Goal: Task Accomplishment & Management: Use online tool/utility

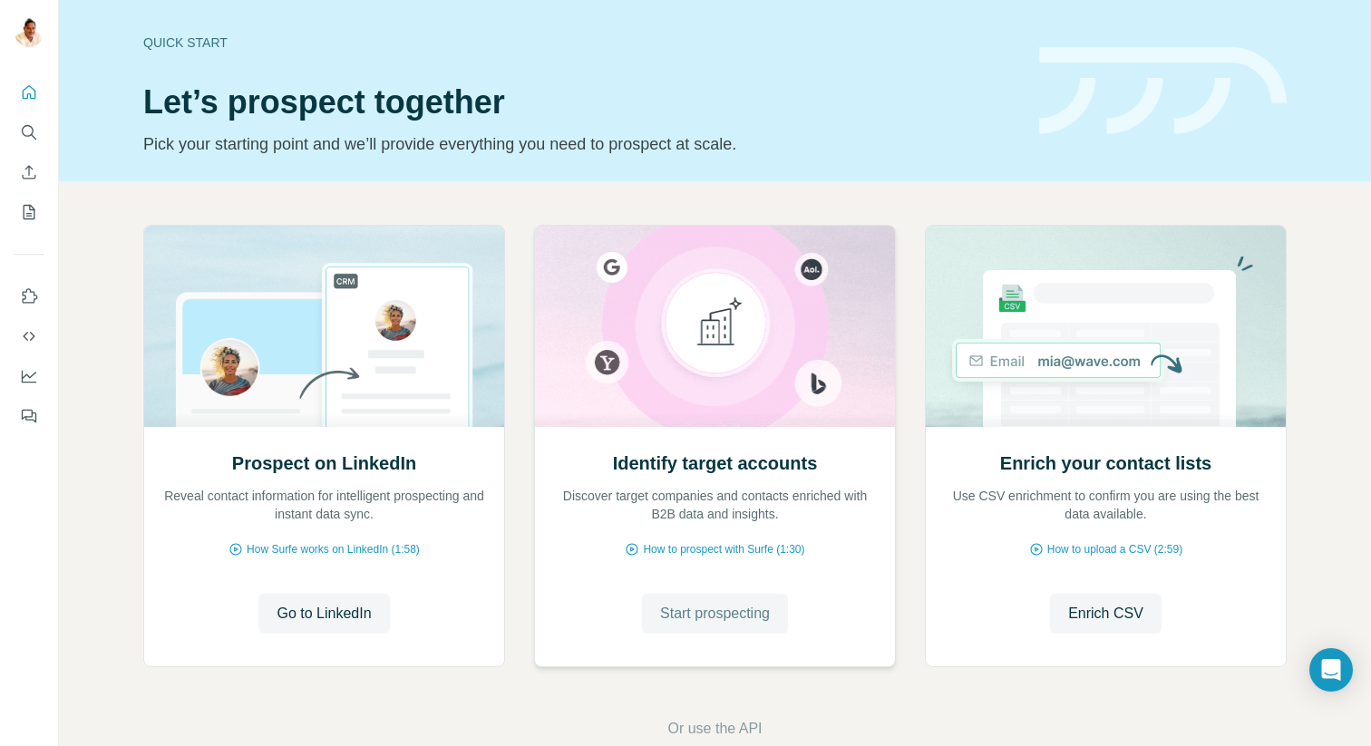
click at [729, 618] on span "Start prospecting" at bounding box center [715, 614] width 110 height 22
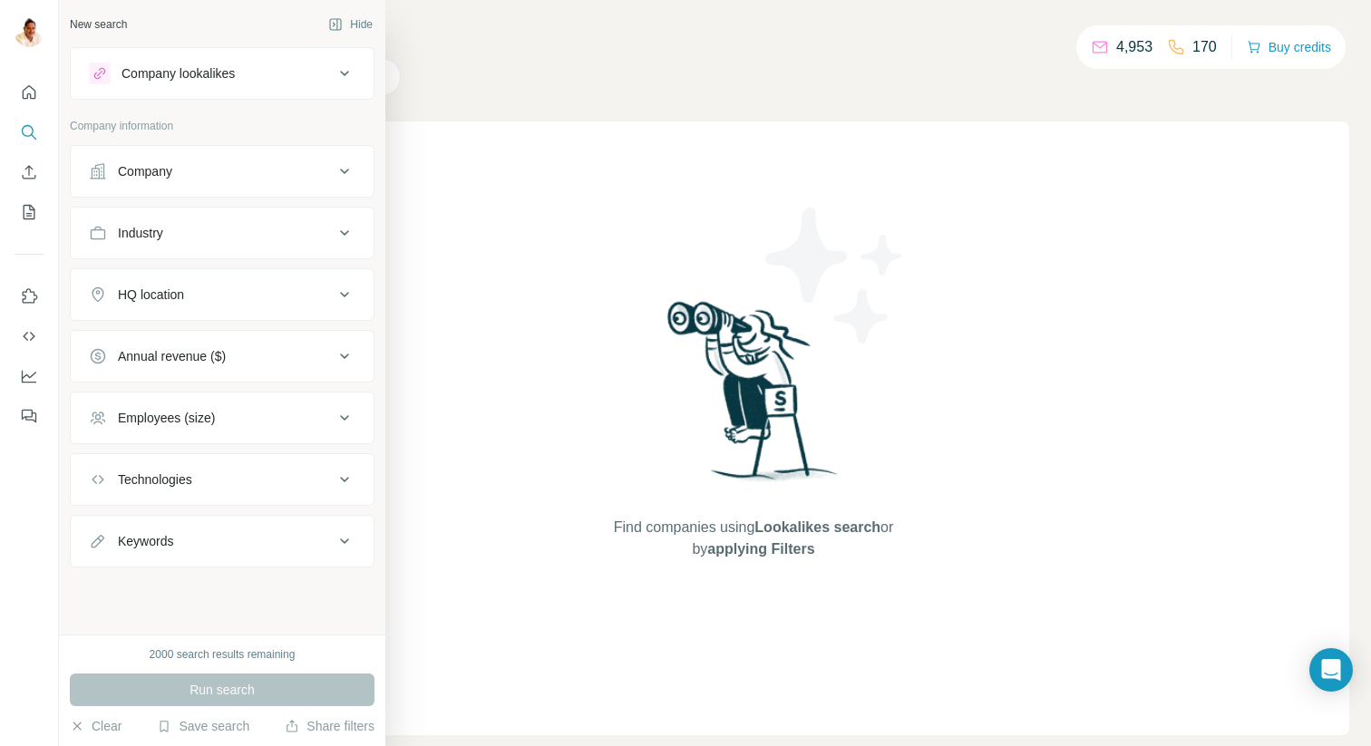
click at [151, 170] on div "Company" at bounding box center [145, 171] width 54 height 18
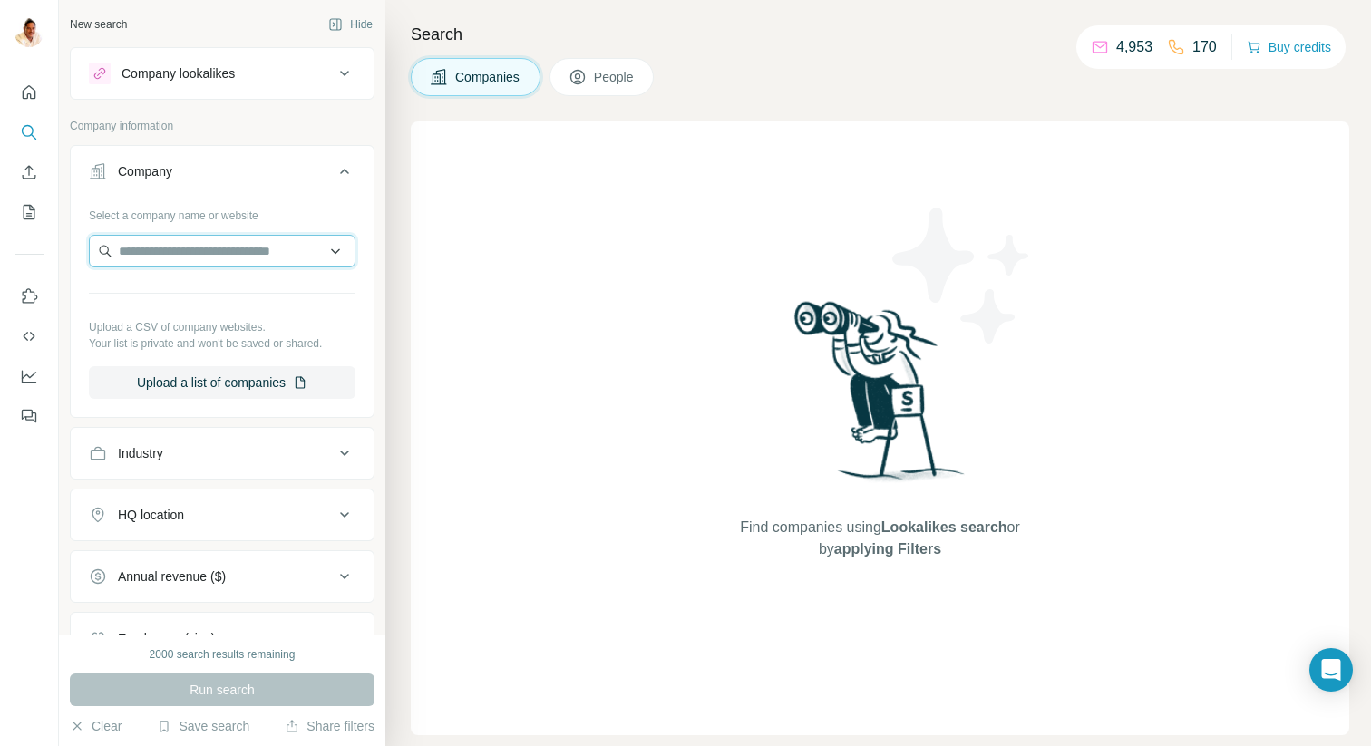
click at [207, 240] on input "text" at bounding box center [222, 251] width 267 height 33
paste input "**********"
click at [248, 248] on input "**********" at bounding box center [222, 251] width 267 height 33
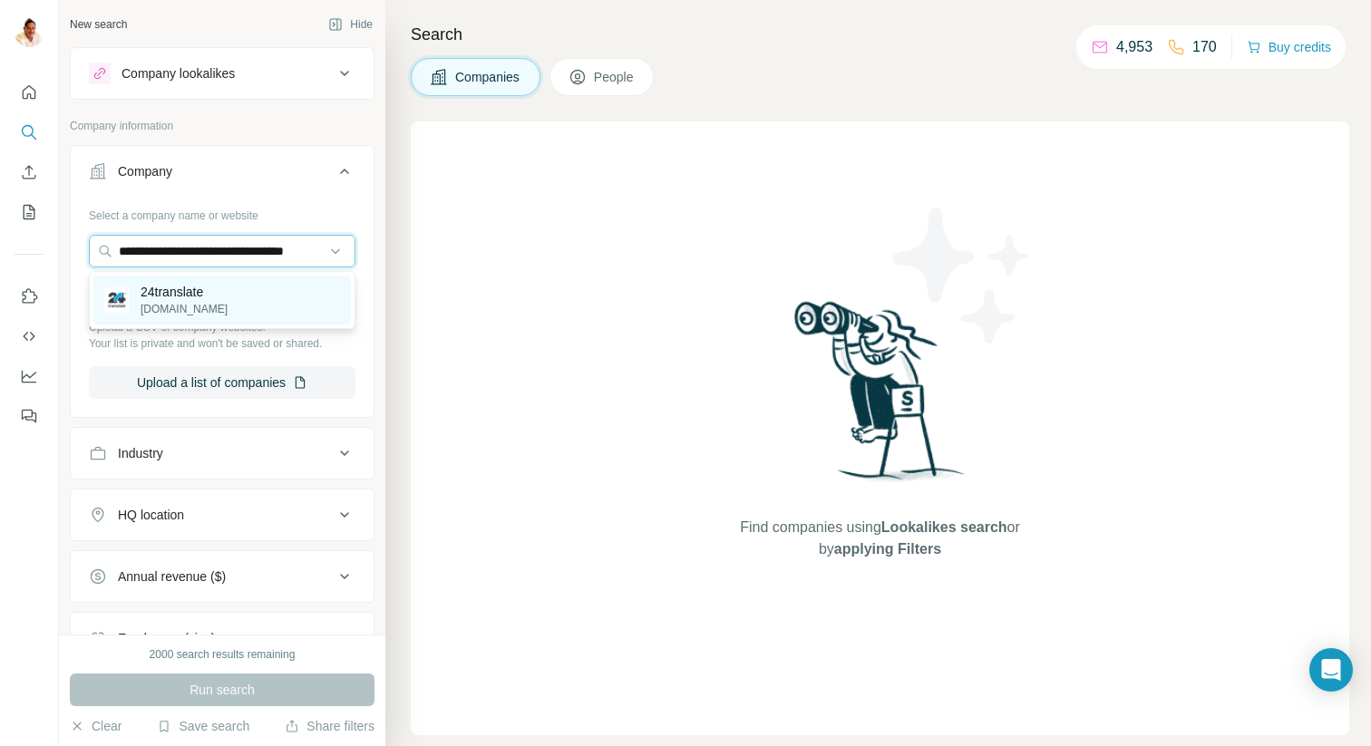
type input "**********"
click at [187, 296] on p "24translate" at bounding box center [184, 292] width 87 height 18
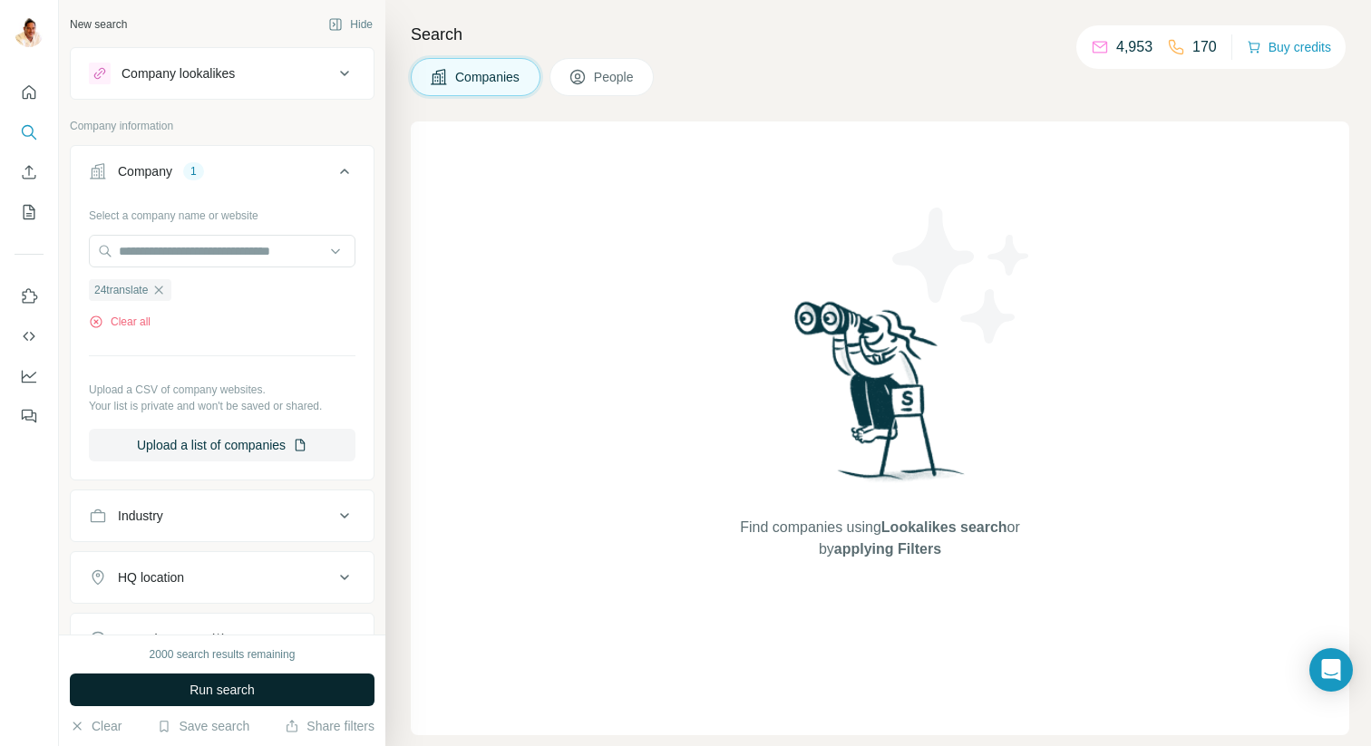
click at [224, 694] on span "Run search" at bounding box center [221, 690] width 65 height 18
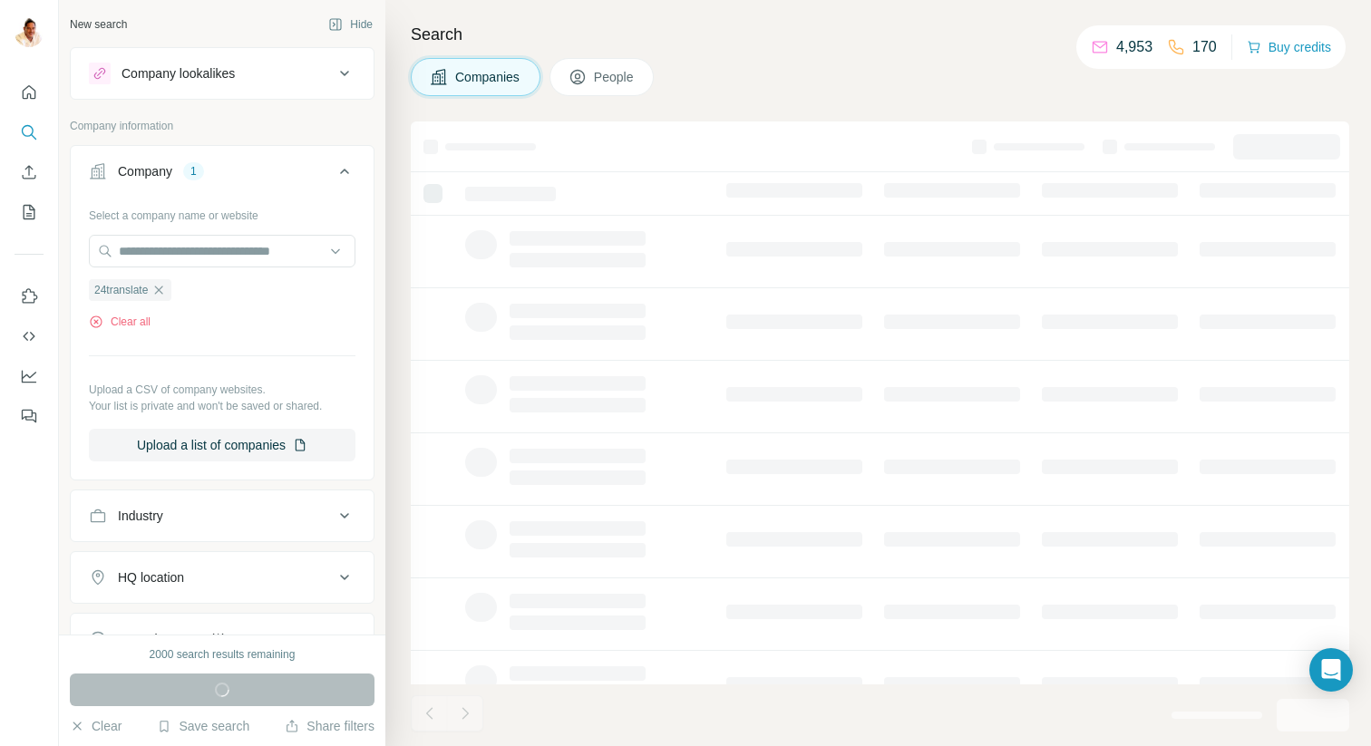
click at [607, 78] on span "People" at bounding box center [615, 77] width 42 height 18
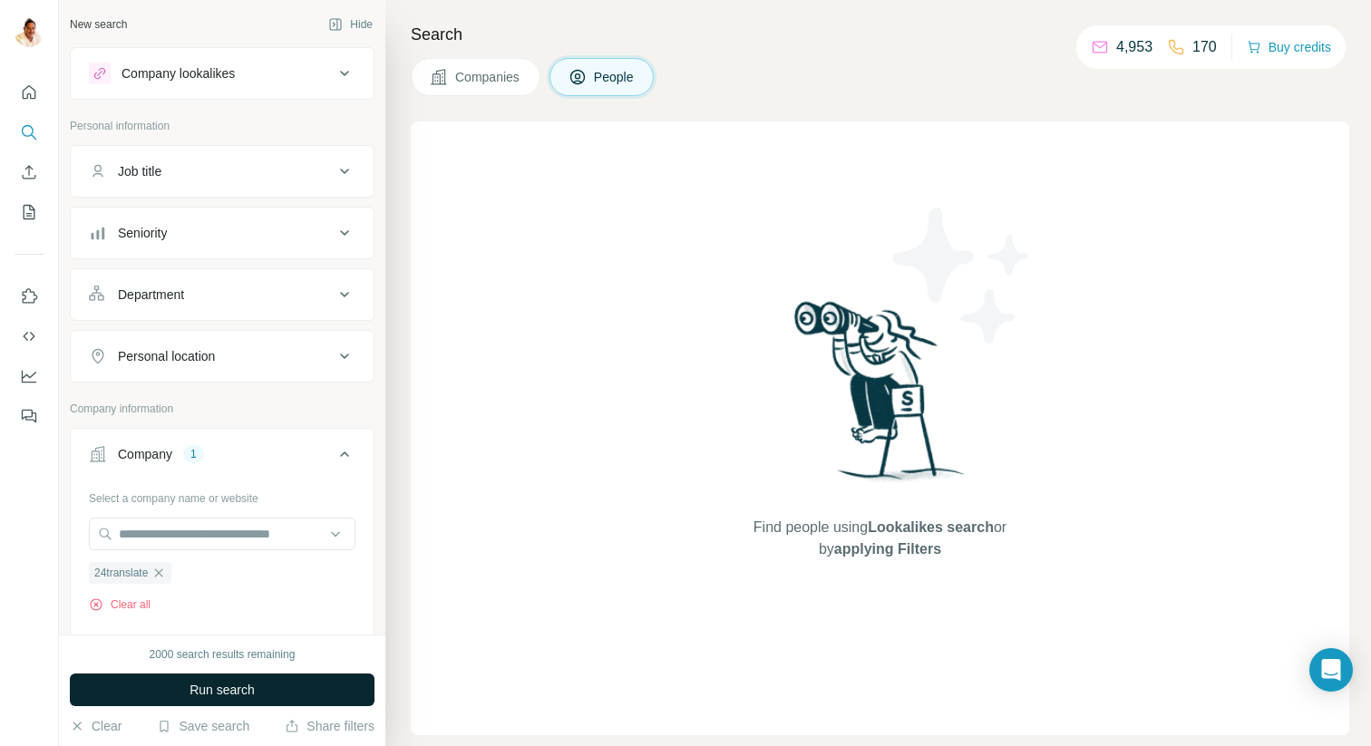
click at [467, 80] on span "Companies" at bounding box center [488, 77] width 66 height 18
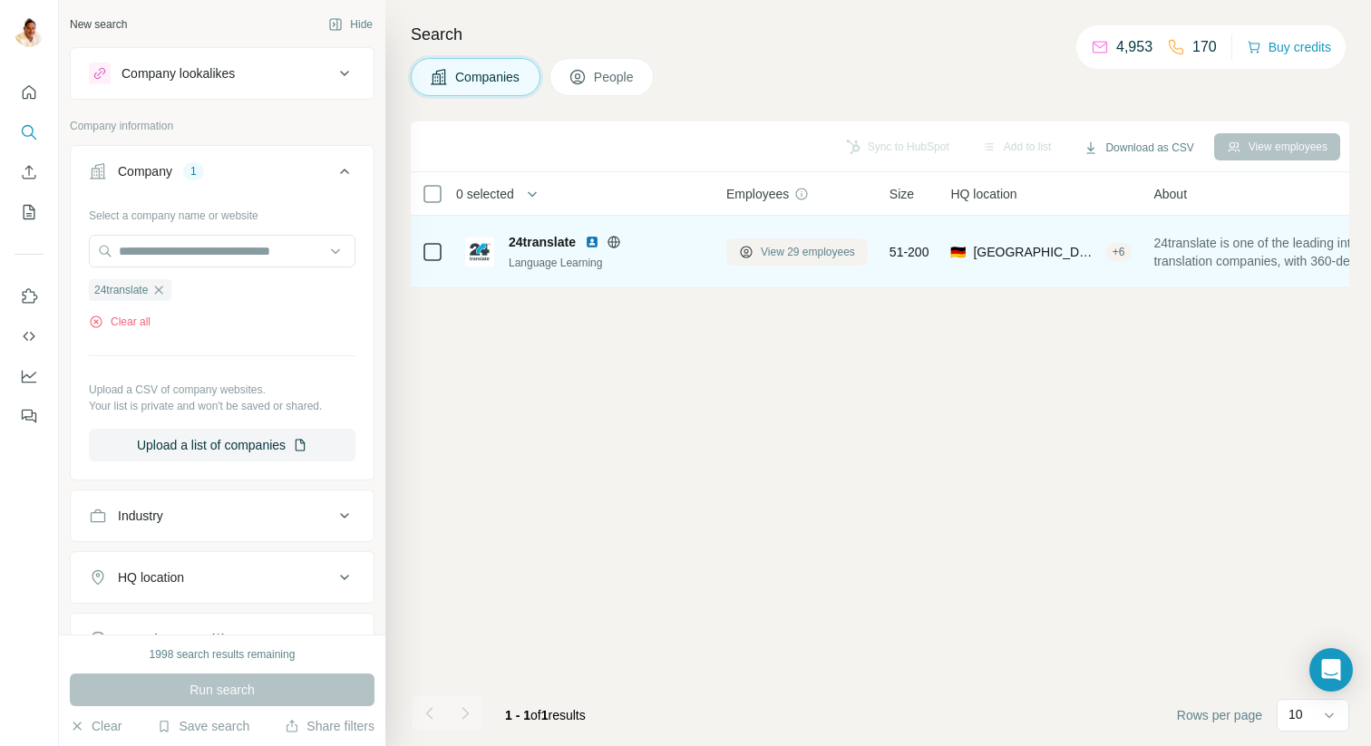
click at [781, 247] on span "View 29 employees" at bounding box center [808, 252] width 94 height 16
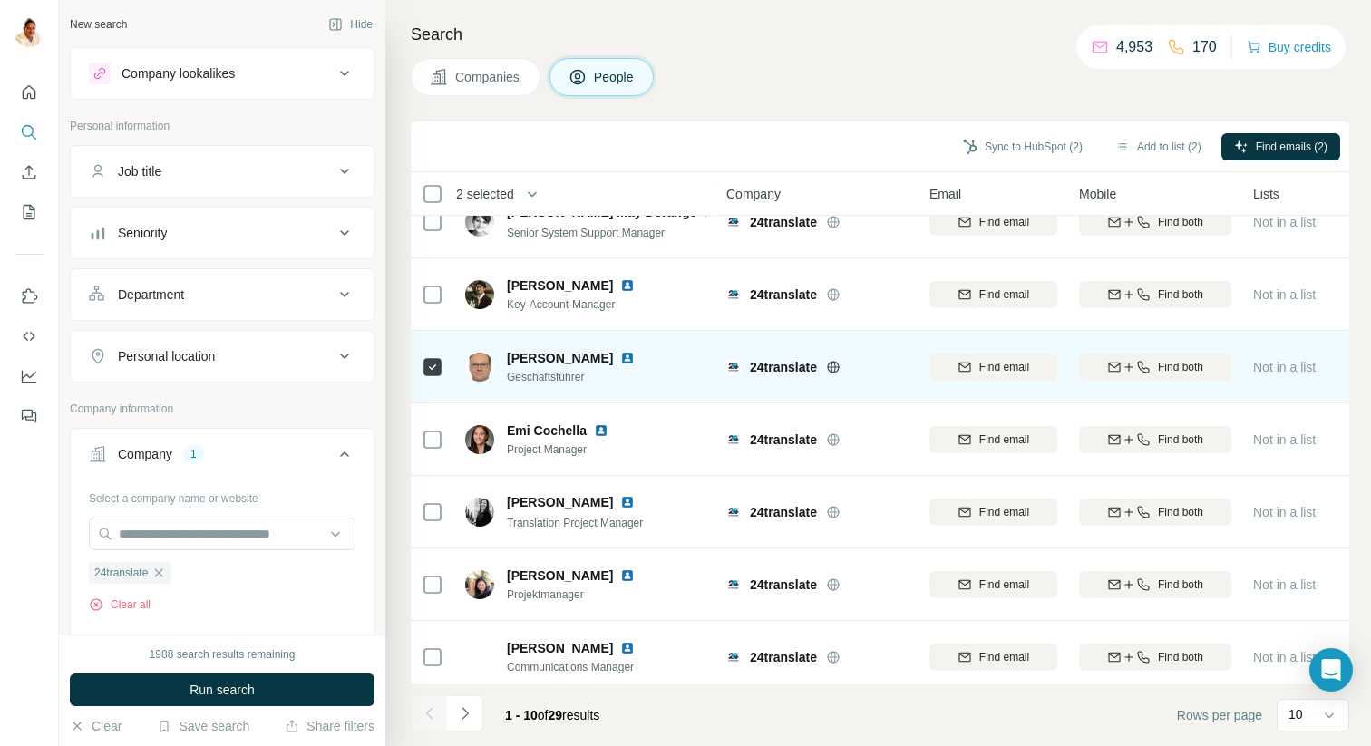
scroll to position [257, 0]
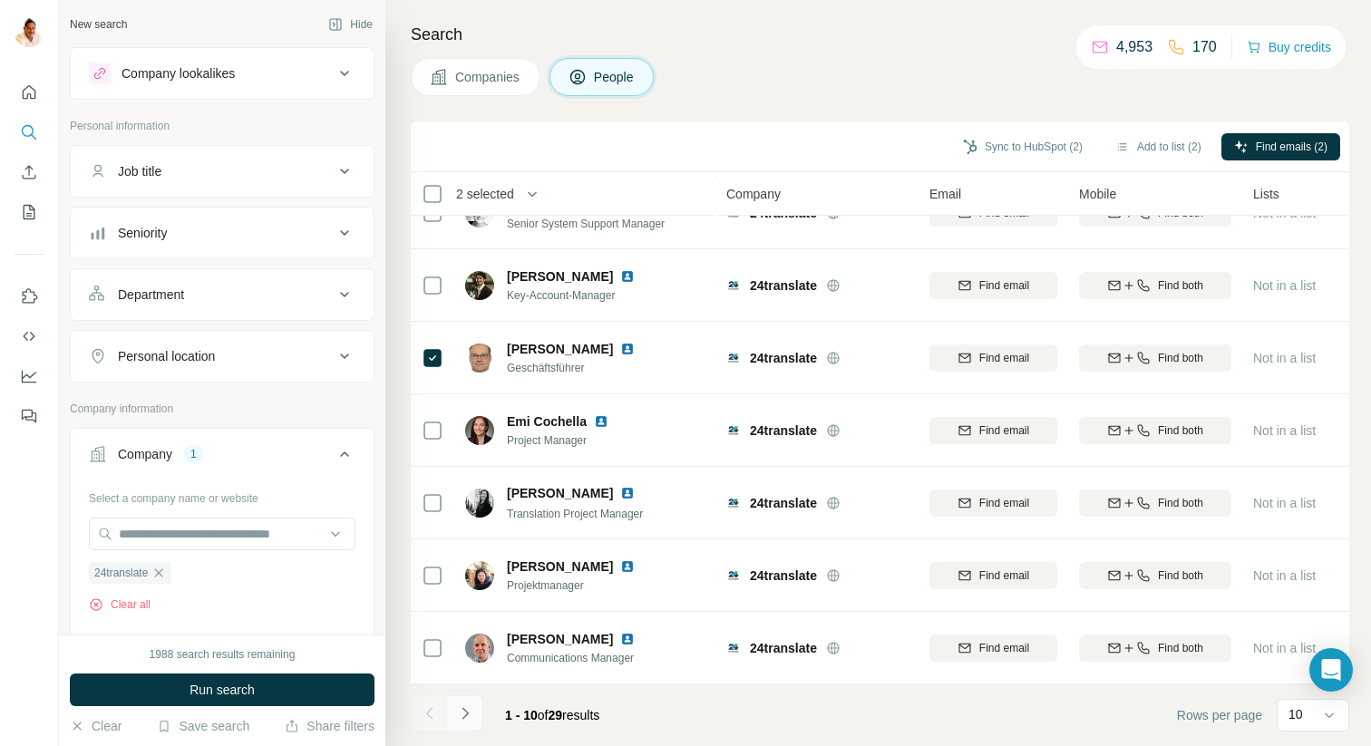
click at [465, 707] on icon "Navigate to next page" at bounding box center [465, 713] width 18 height 18
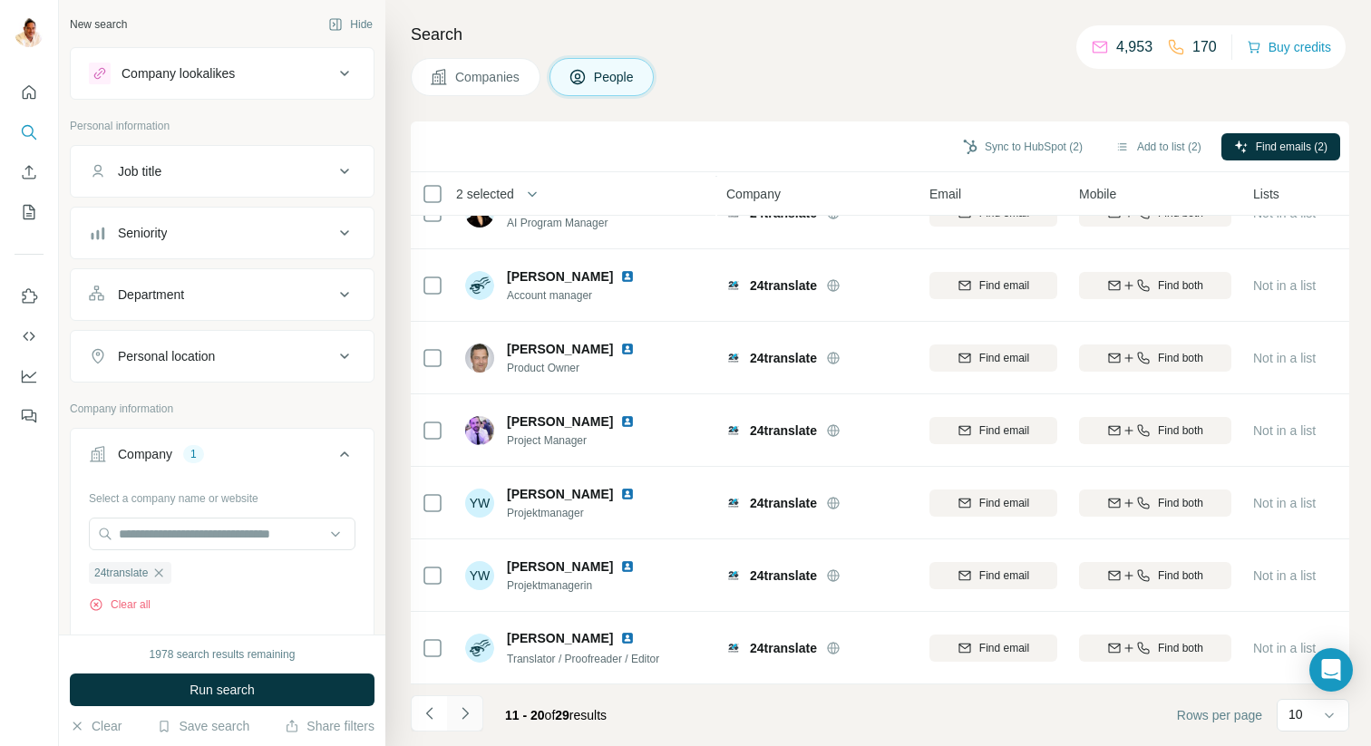
click at [469, 717] on icon "Navigate to next page" at bounding box center [465, 713] width 18 height 18
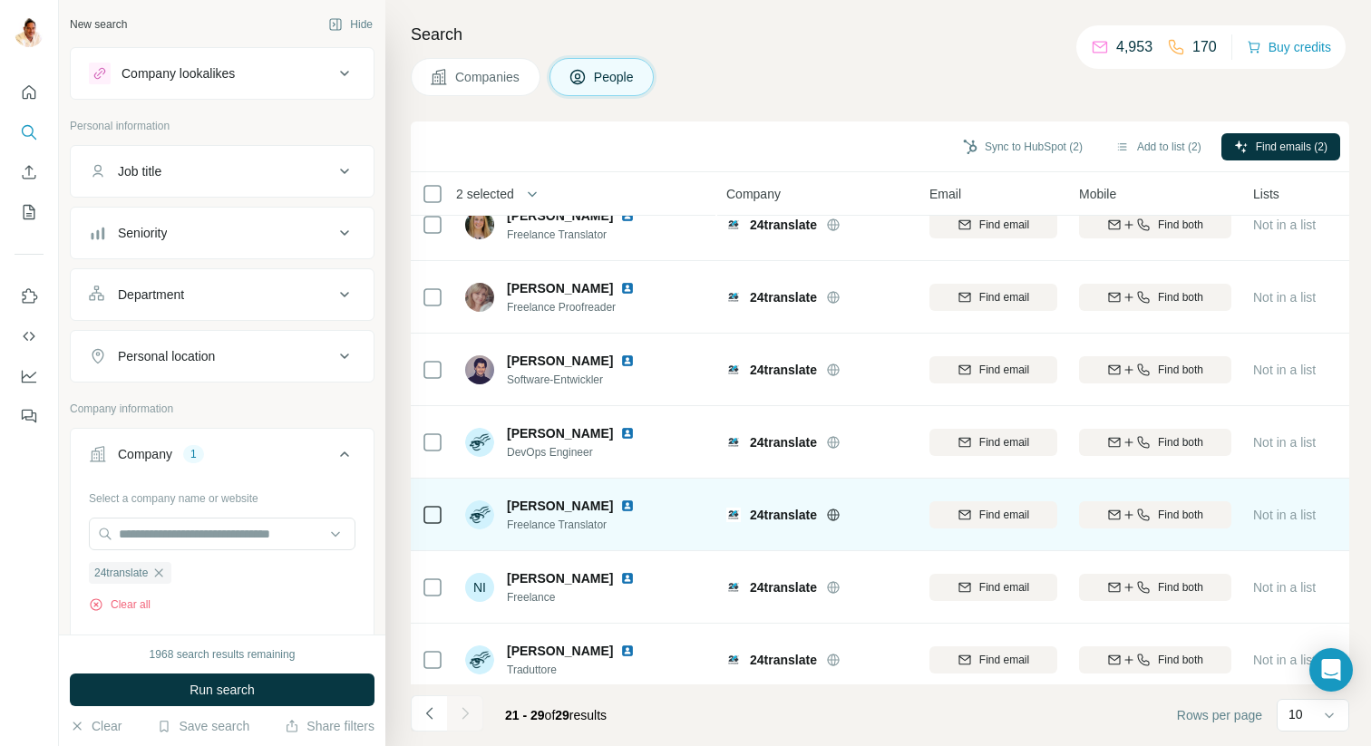
scroll to position [0, 0]
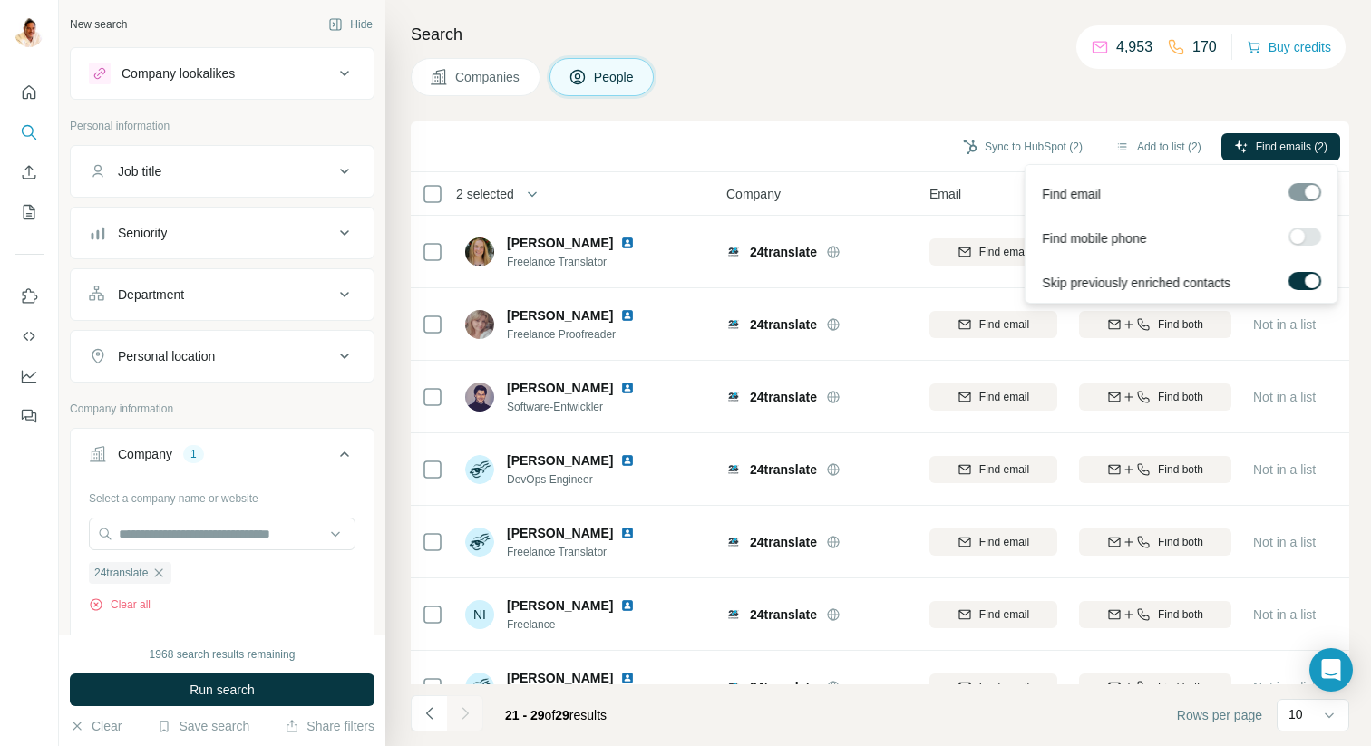
click at [1298, 238] on div at bounding box center [1297, 236] width 15 height 15
click at [1274, 148] on span "Find emails & mobiles (2)" at bounding box center [1266, 147] width 122 height 16
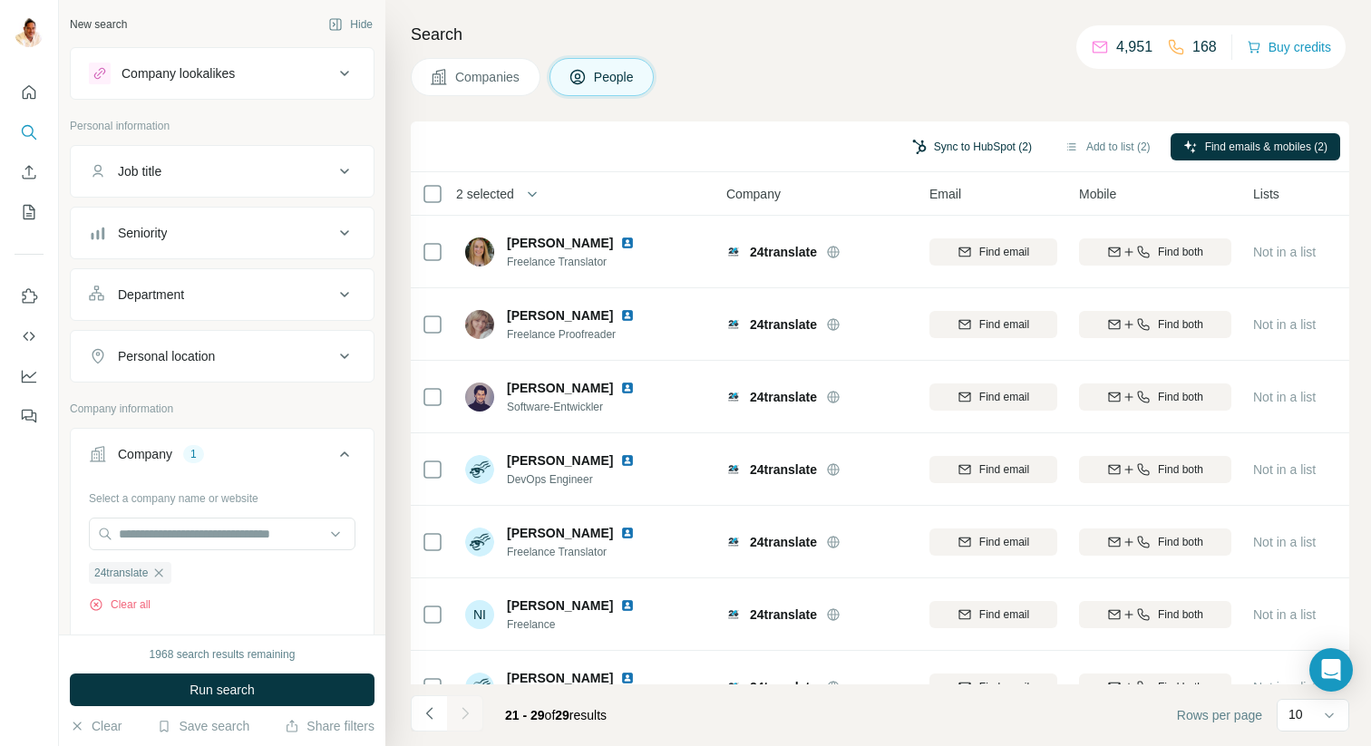
click at [950, 144] on button "Sync to HubSpot (2)" at bounding box center [971, 146] width 145 height 27
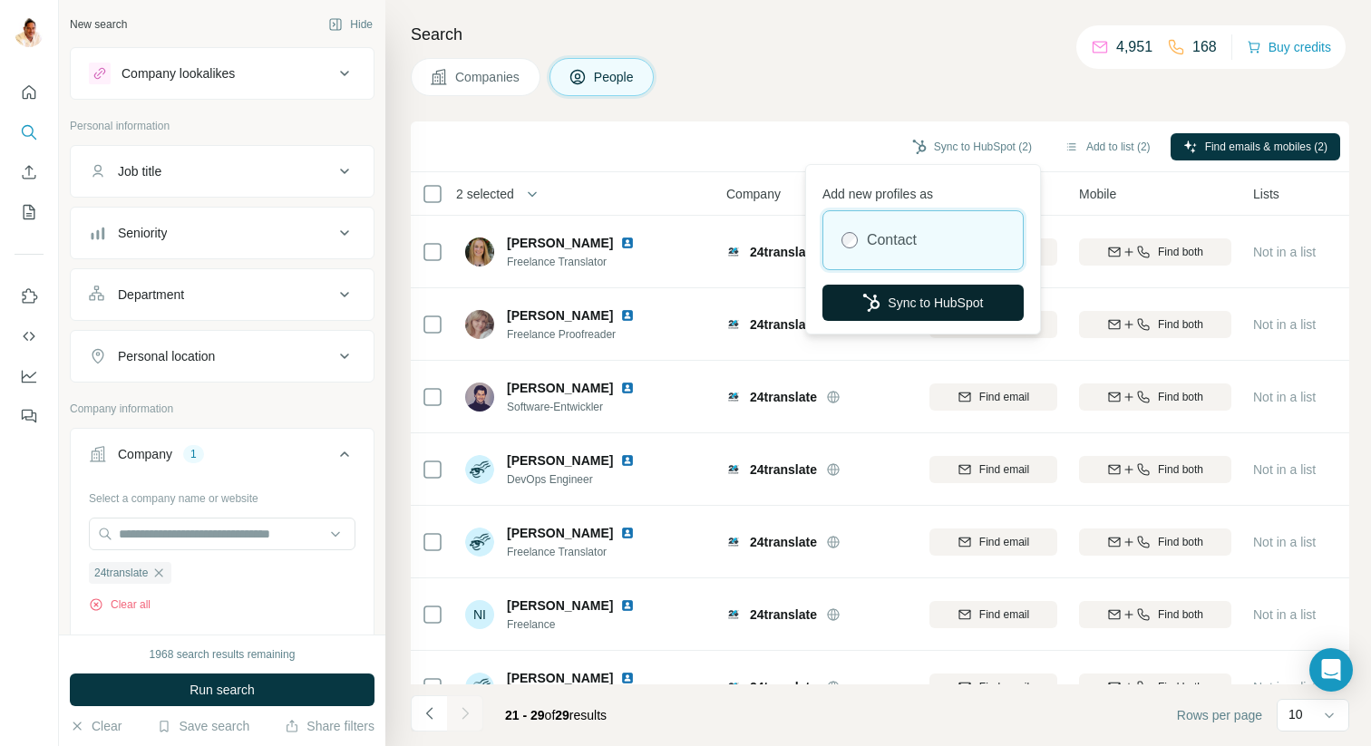
click at [916, 301] on button "Sync to HubSpot" at bounding box center [922, 303] width 201 height 36
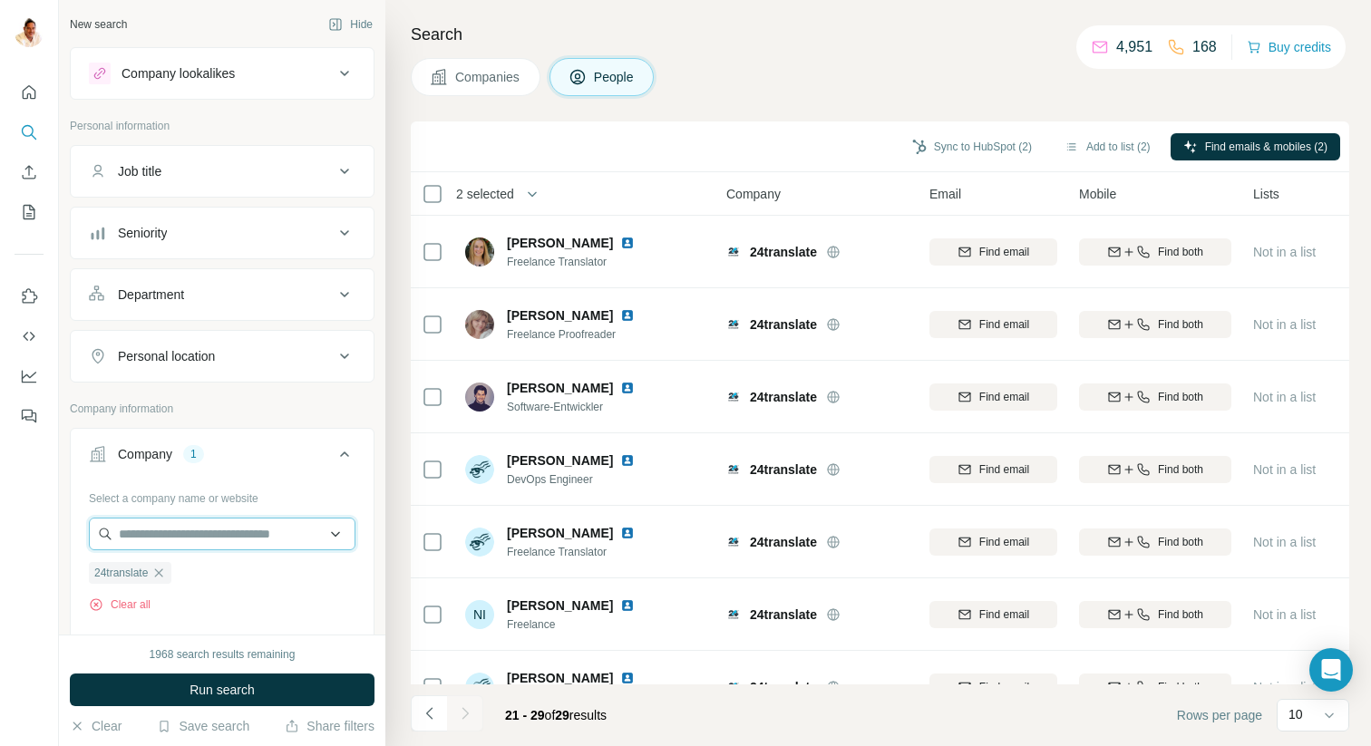
click at [187, 535] on input "text" at bounding box center [222, 534] width 267 height 33
click at [398, 608] on div "Search Companies People Sync to HubSpot (2) Add to list (2) Find emails & mobil…" at bounding box center [877, 373] width 985 height 746
click at [166, 574] on icon "button" at bounding box center [158, 573] width 15 height 15
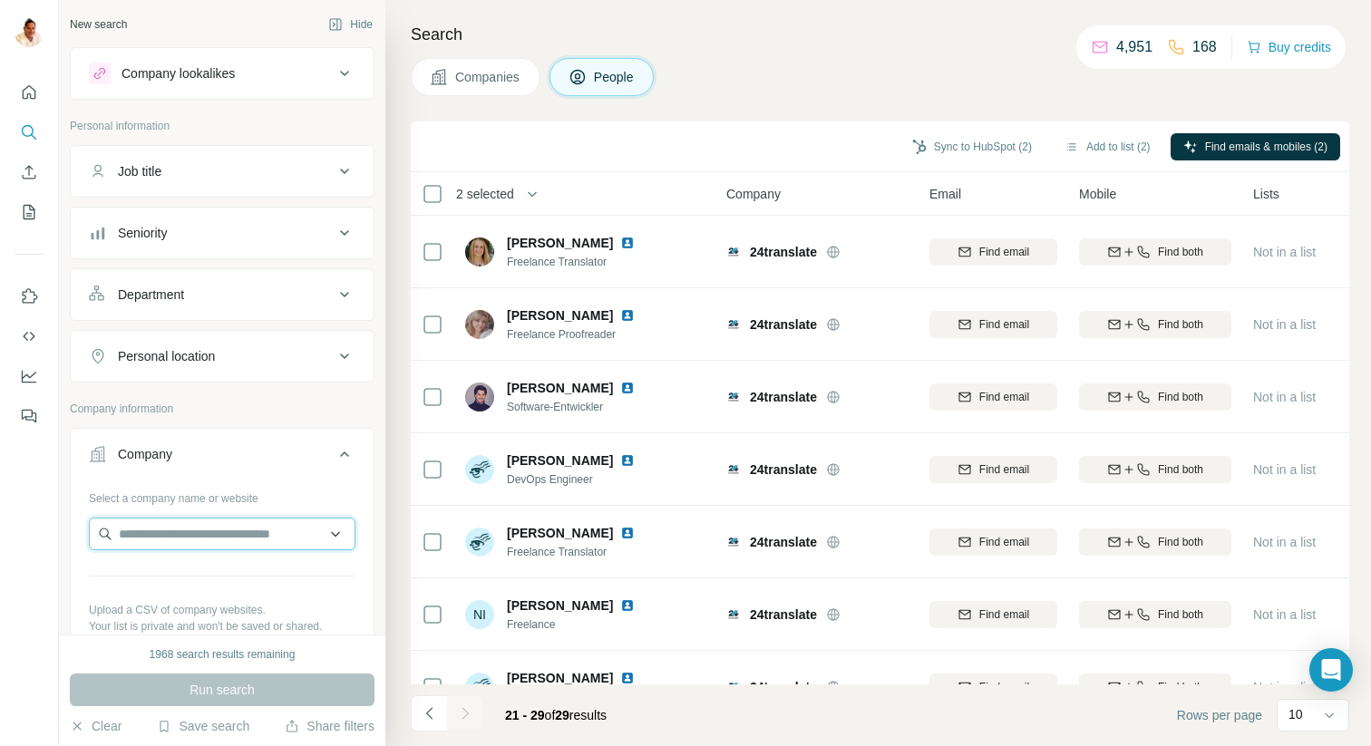
click at [166, 540] on input "text" at bounding box center [222, 534] width 267 height 33
paste input "**********"
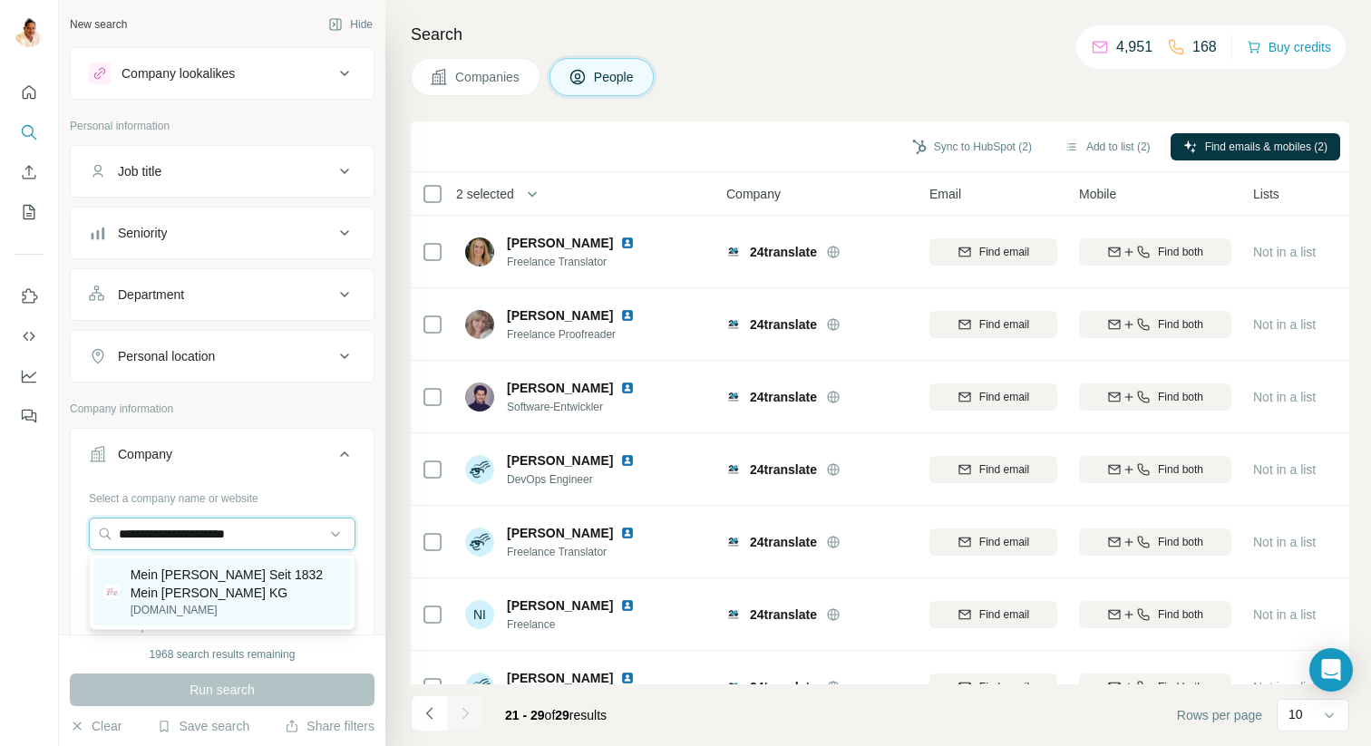
type input "**********"
click at [187, 588] on p "Mein [PERSON_NAME] Seit 1832 Mein [PERSON_NAME] KG" at bounding box center [235, 584] width 209 height 36
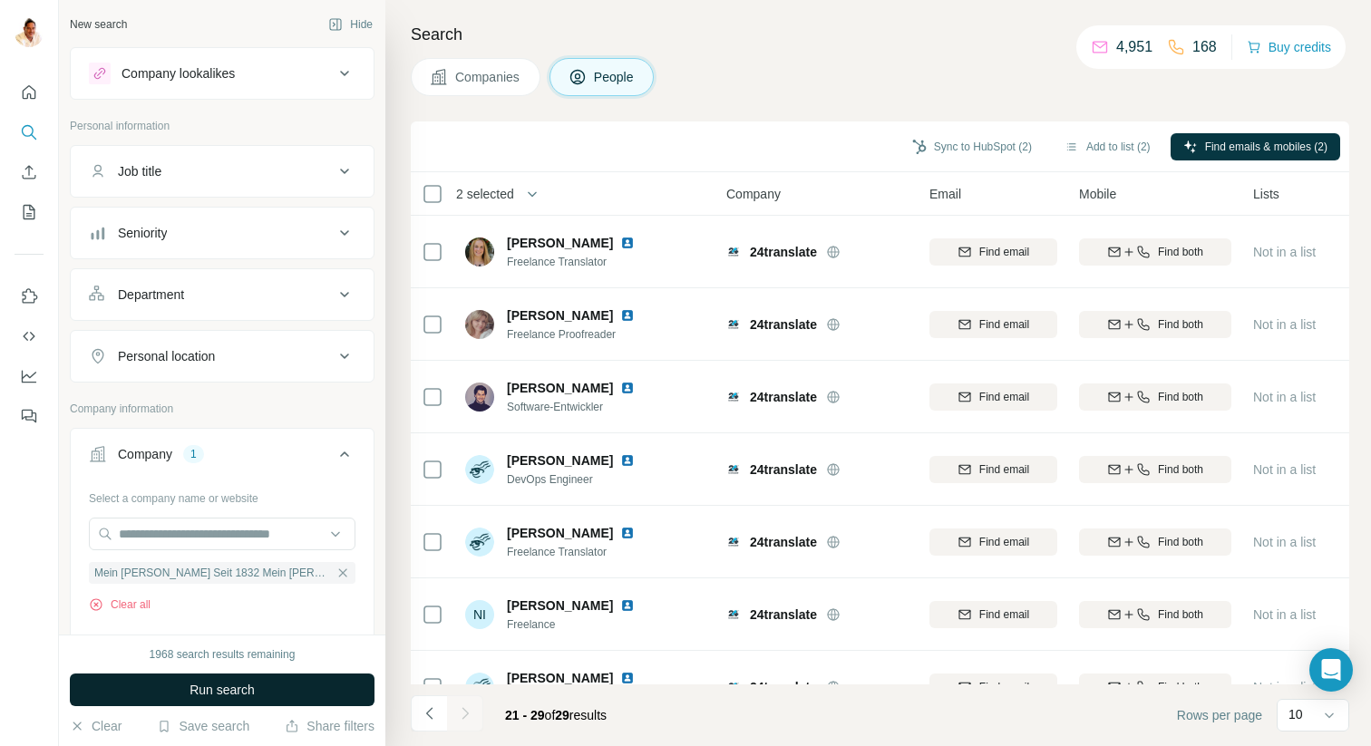
click at [219, 689] on span "Run search" at bounding box center [221, 690] width 65 height 18
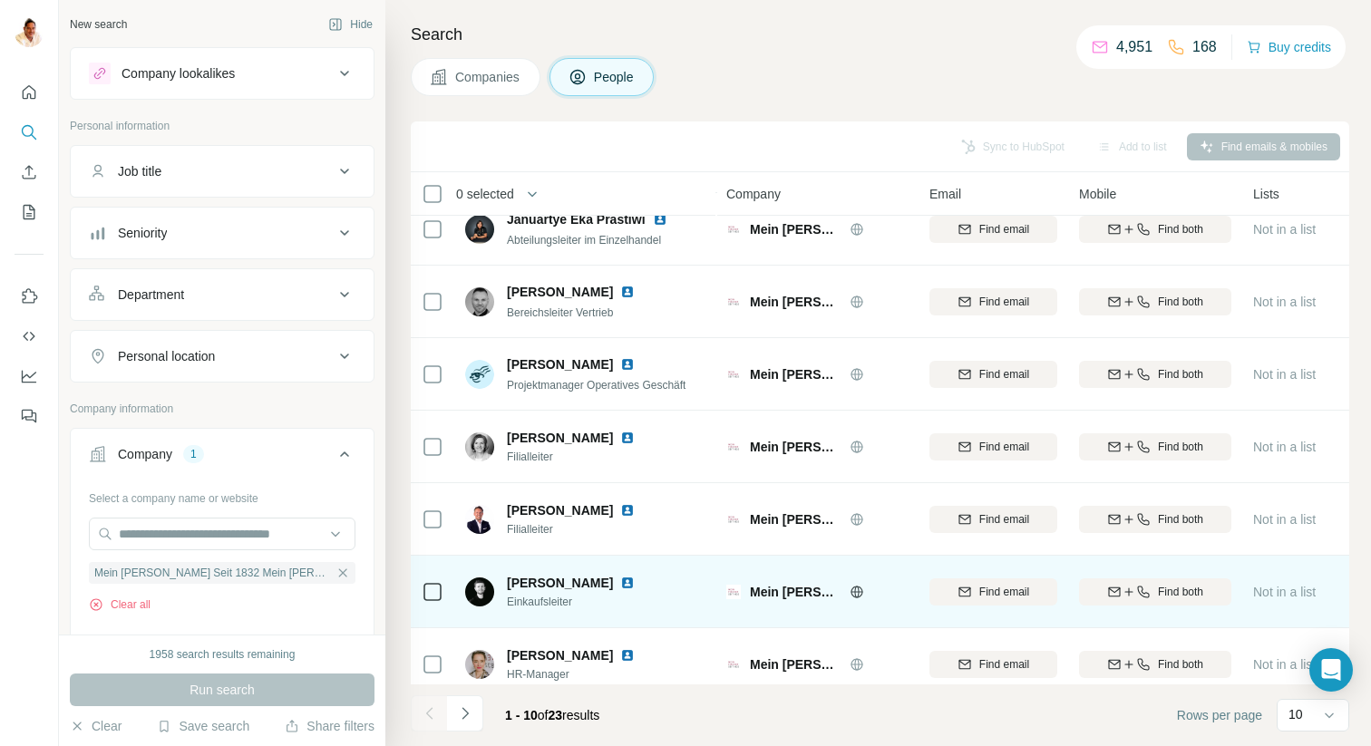
scroll to position [257, 0]
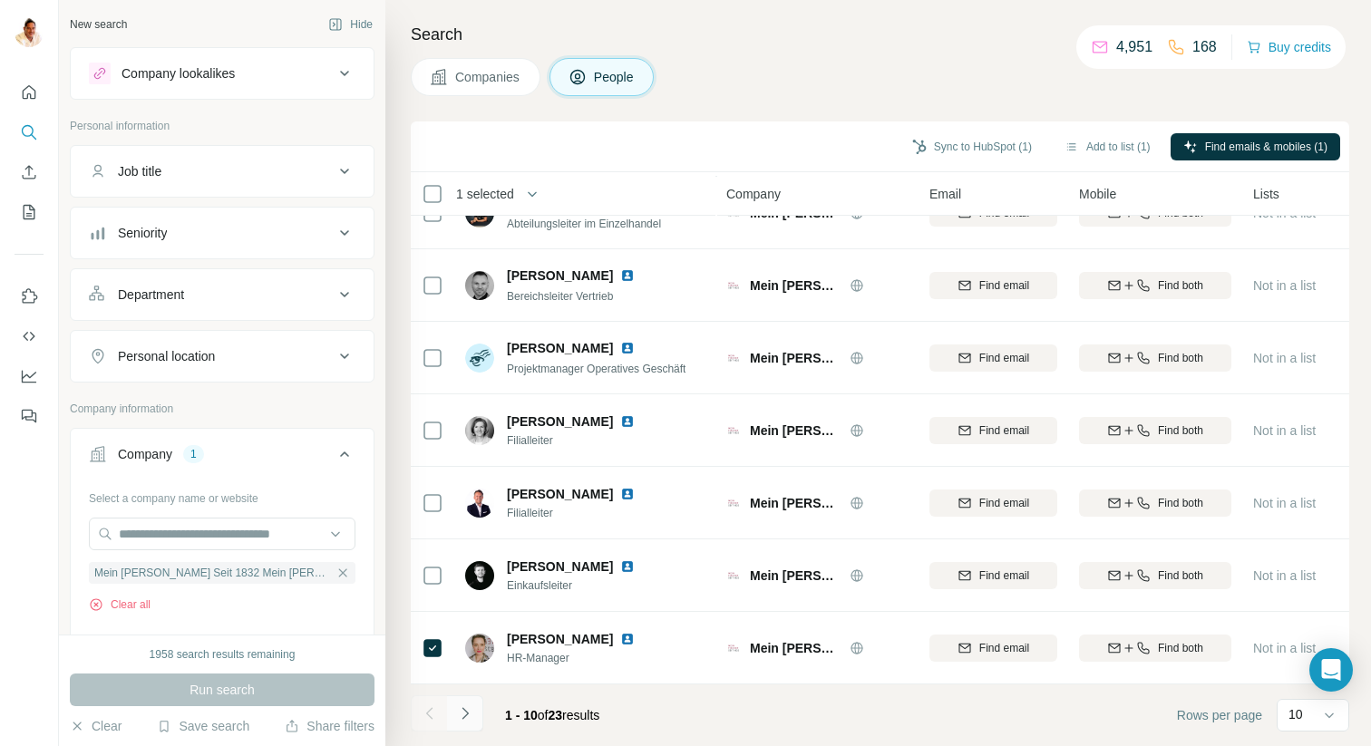
click at [468, 711] on icon "Navigate to next page" at bounding box center [465, 713] width 18 height 18
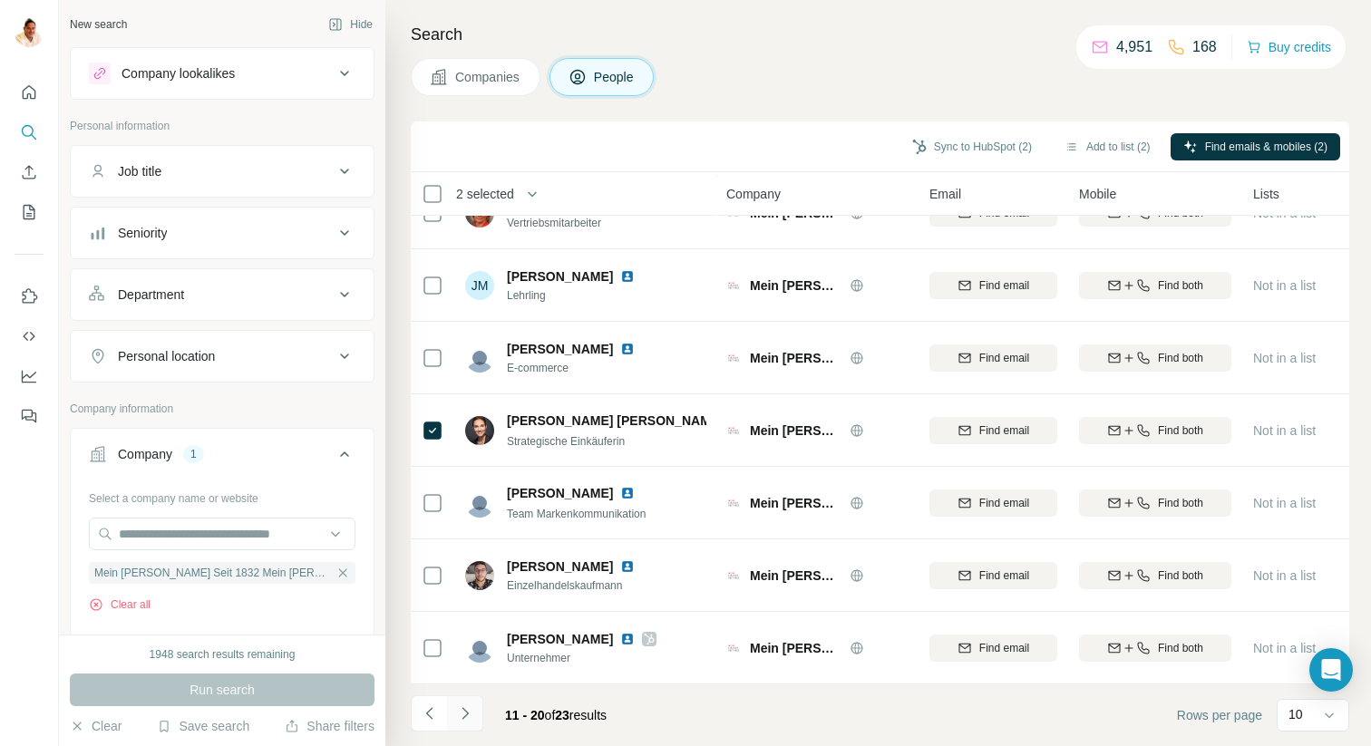
click at [470, 714] on icon "Navigate to next page" at bounding box center [465, 713] width 18 height 18
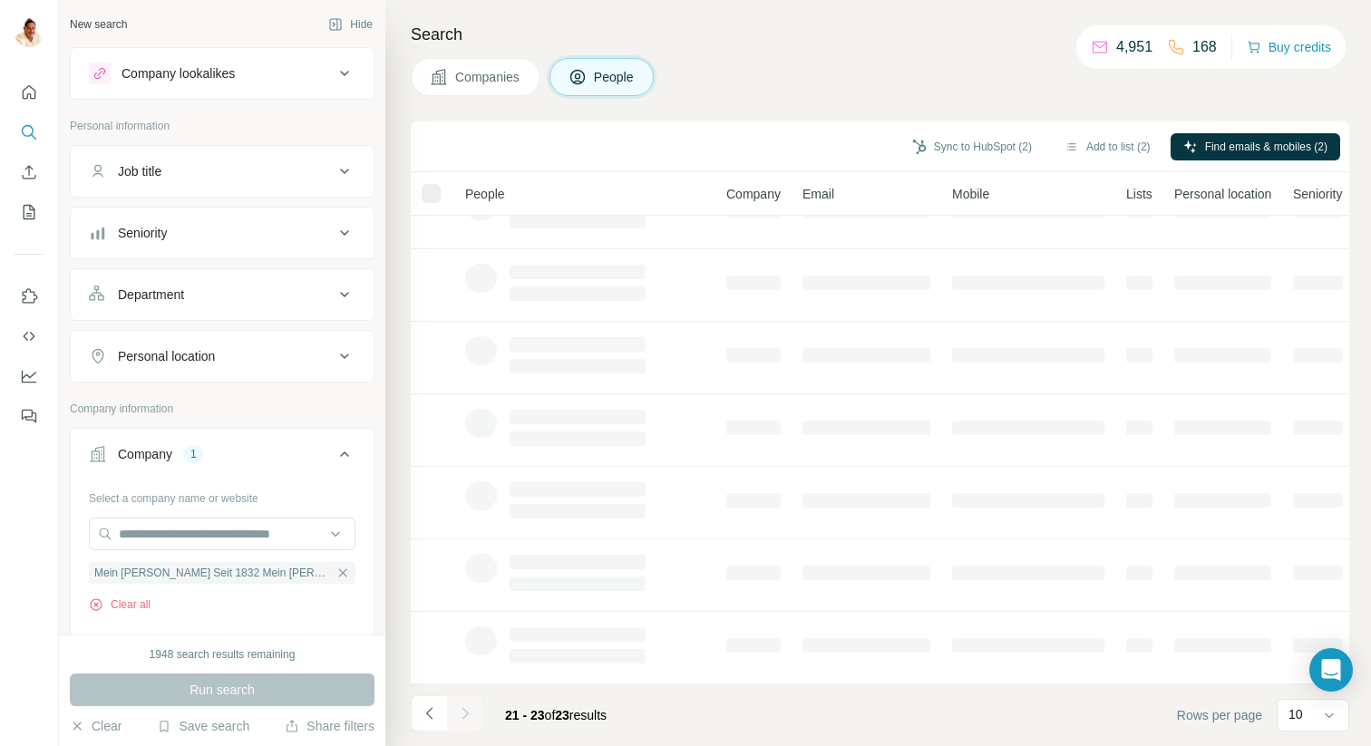
scroll to position [0, 0]
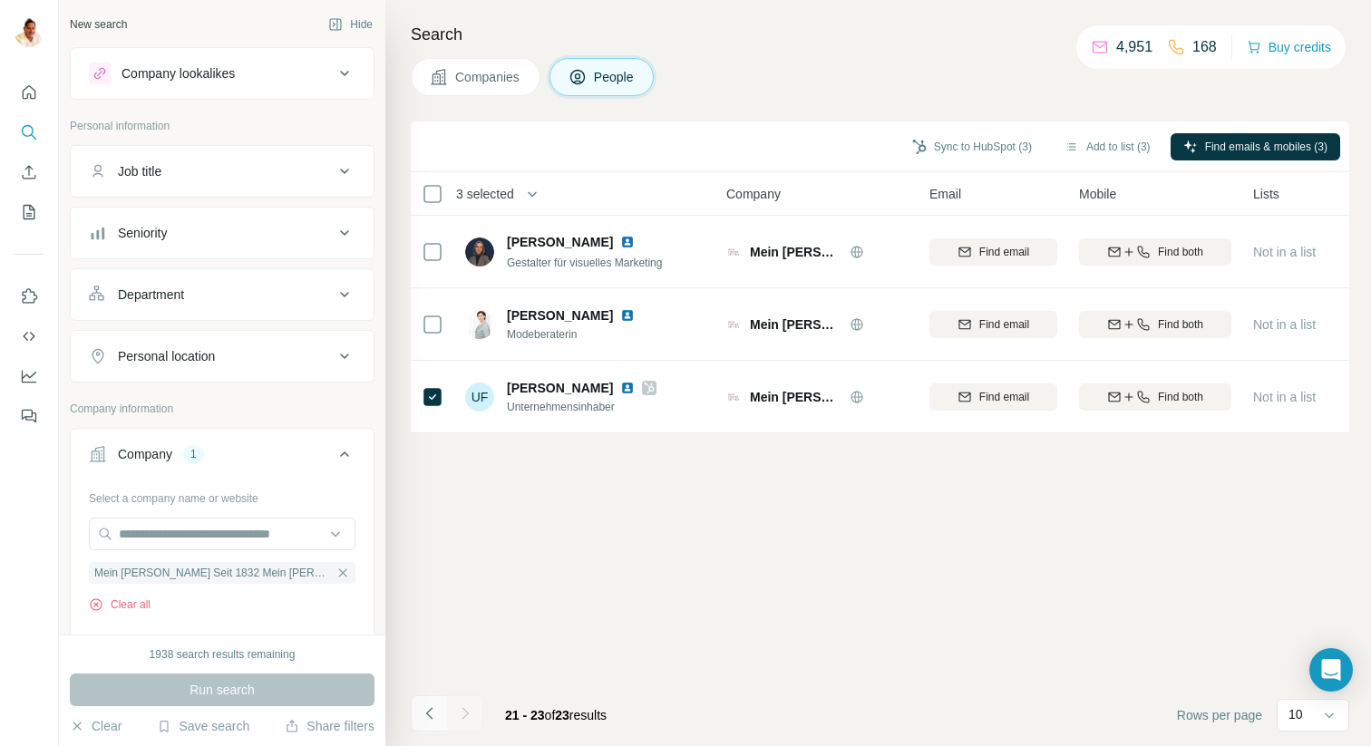
click at [433, 721] on icon "Navigate to previous page" at bounding box center [430, 713] width 18 height 18
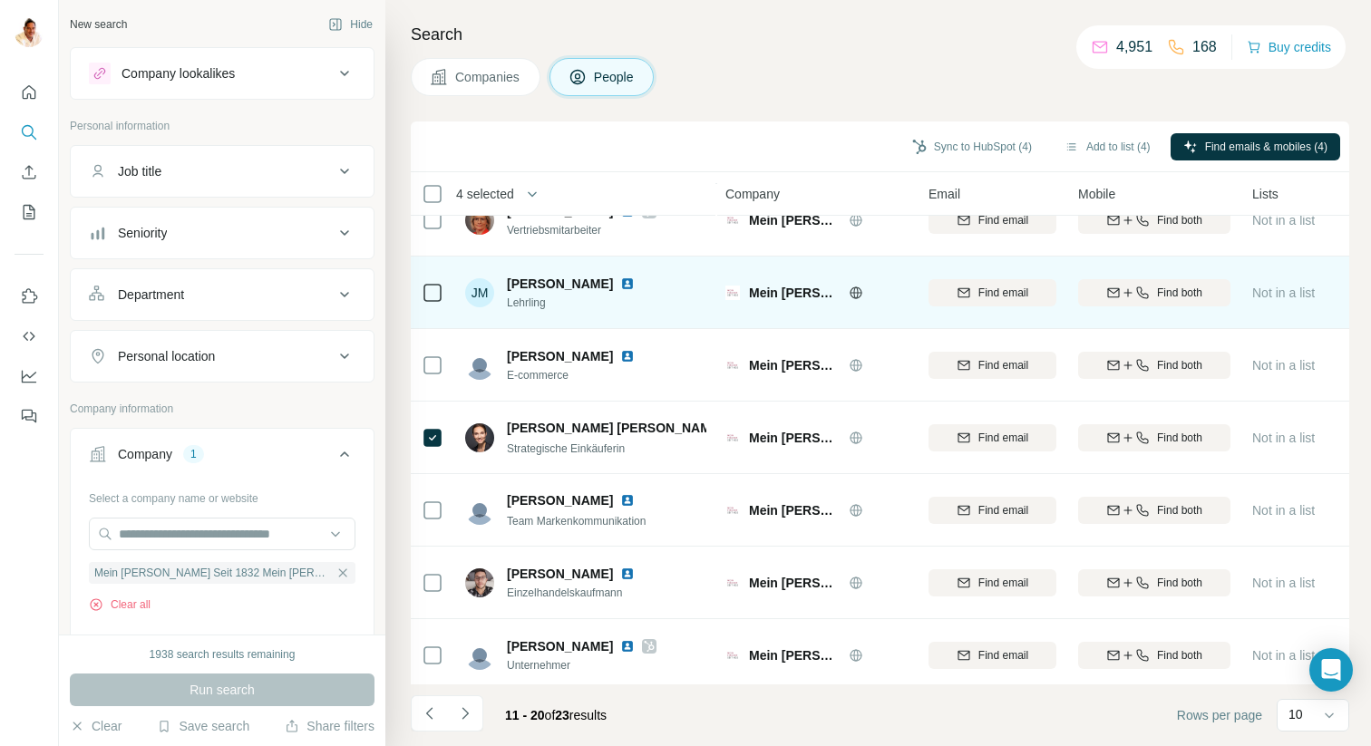
scroll to position [257, 1]
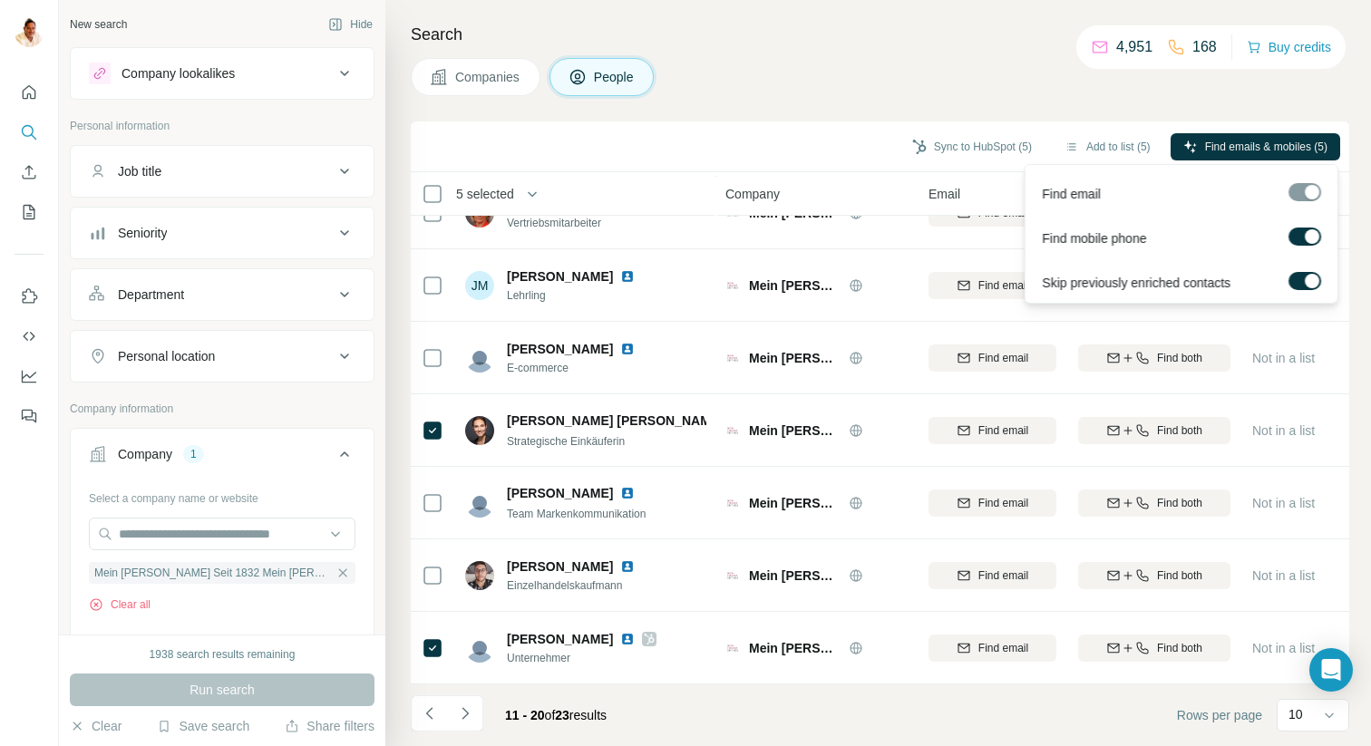
click at [1308, 235] on div at bounding box center [1312, 236] width 15 height 15
click at [1291, 146] on span "Find emails (5)" at bounding box center [1292, 147] width 72 height 16
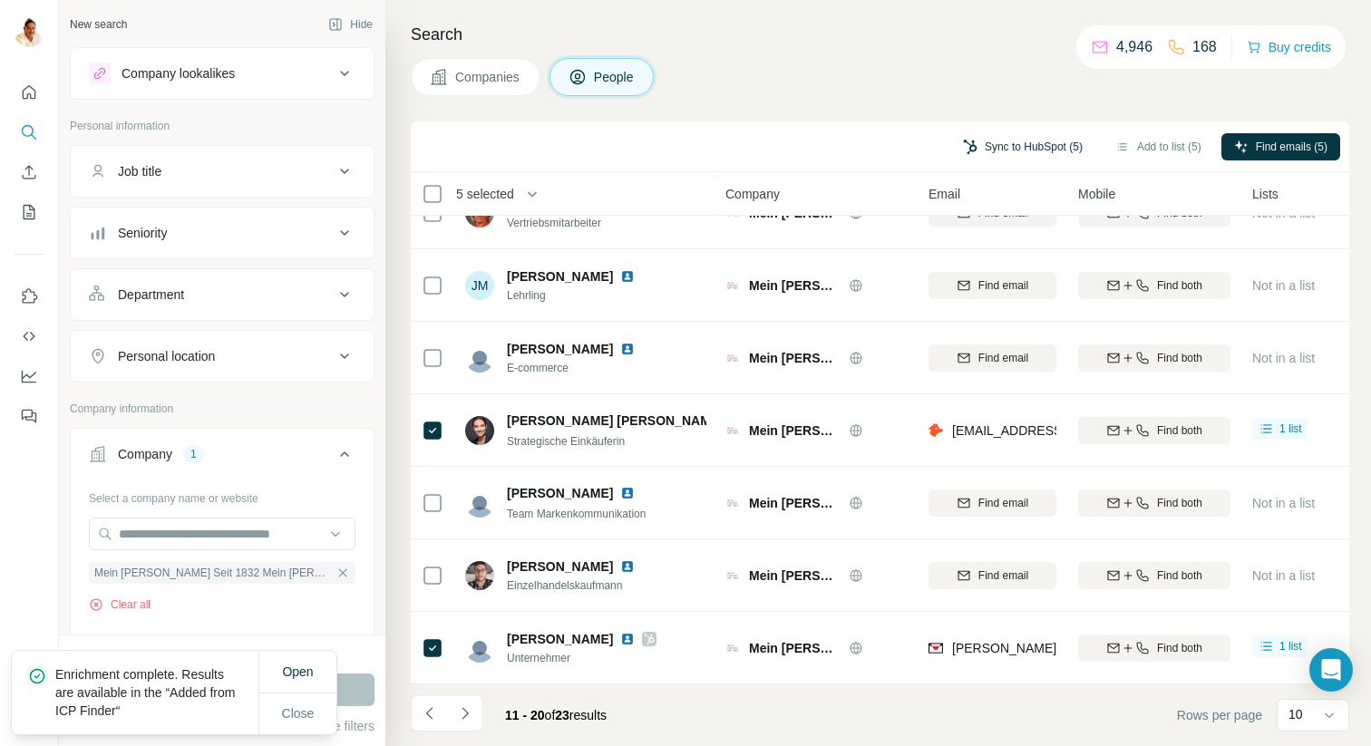
click at [1019, 148] on button "Sync to HubSpot (5)" at bounding box center [1022, 146] width 145 height 27
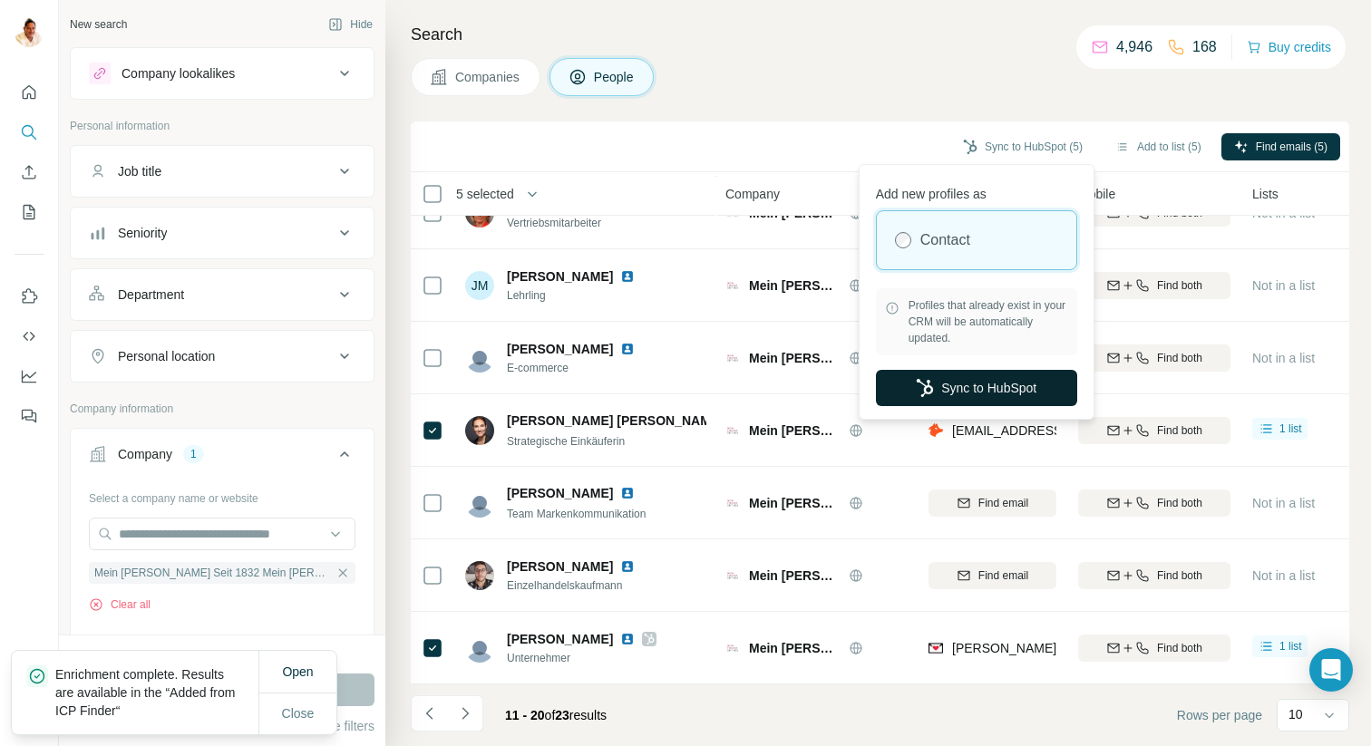
click at [980, 391] on button "Sync to HubSpot" at bounding box center [976, 388] width 201 height 36
